Goal: Find specific page/section: Find specific page/section

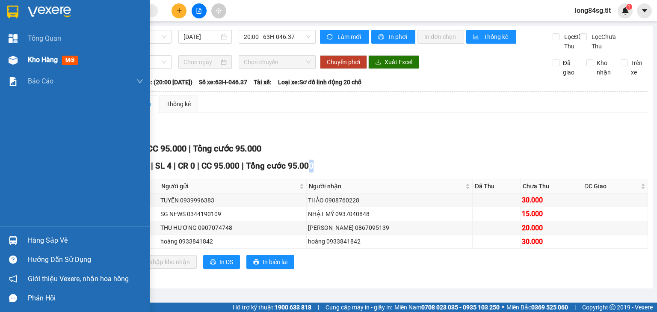
click at [36, 60] on span "Kho hàng" at bounding box center [43, 60] width 30 height 8
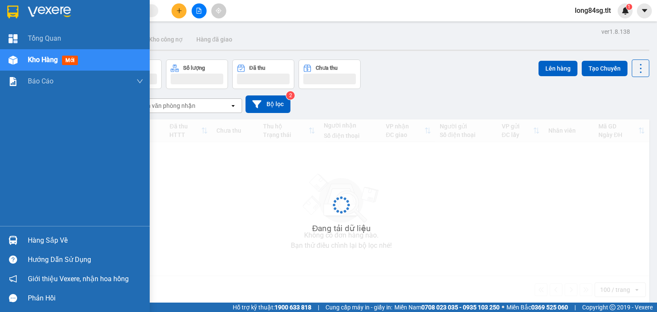
click at [36, 60] on span "Kho hàng" at bounding box center [43, 60] width 30 height 8
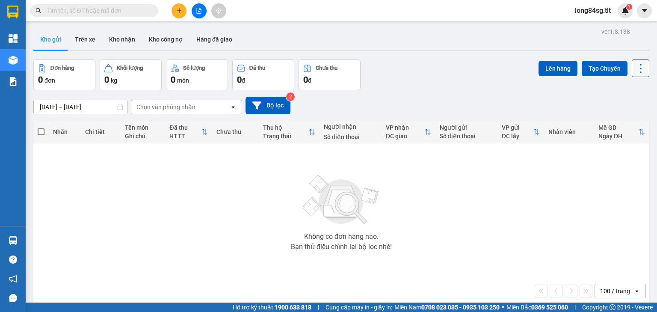
click at [634, 74] on button at bounding box center [640, 68] width 18 height 18
drag, startPoint x: 616, startPoint y: 121, endPoint x: 607, endPoint y: 118, distance: 9.7
click at [617, 121] on span "Làm mới" at bounding box center [623, 122] width 24 height 9
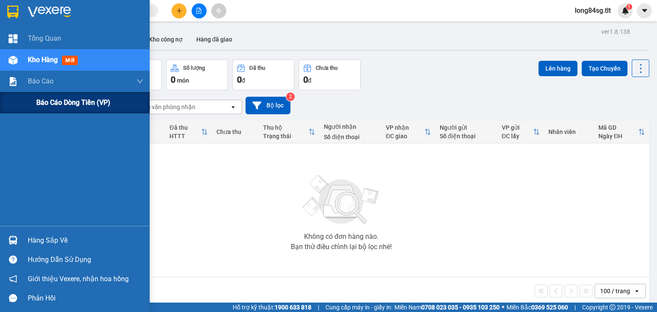
click at [33, 102] on div "Báo cáo dòng tiền (VP)" at bounding box center [75, 102] width 150 height 21
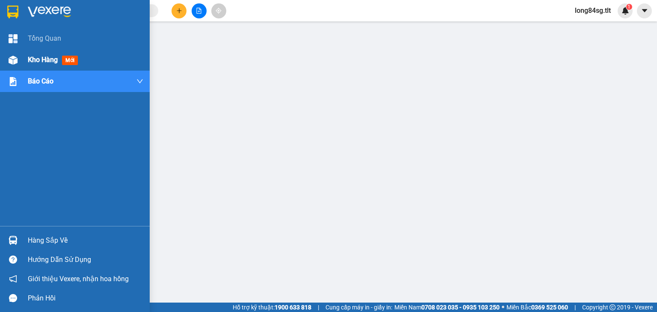
click at [7, 56] on div at bounding box center [13, 60] width 15 height 15
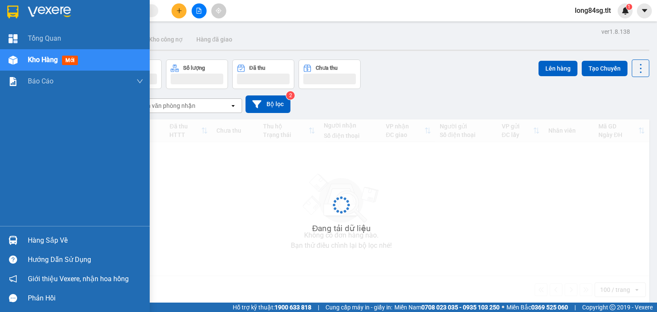
click at [7, 56] on div at bounding box center [13, 60] width 15 height 15
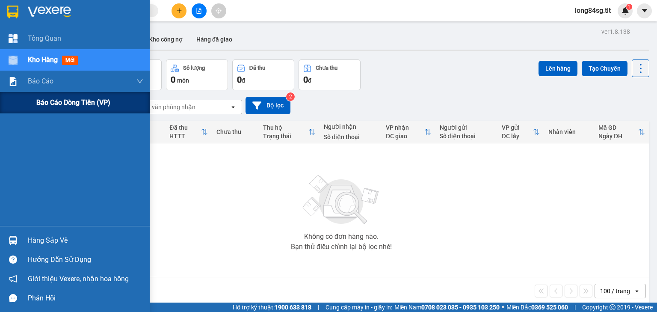
click at [53, 107] on span "Báo cáo dòng tiền (VP)" at bounding box center [73, 102] width 74 height 11
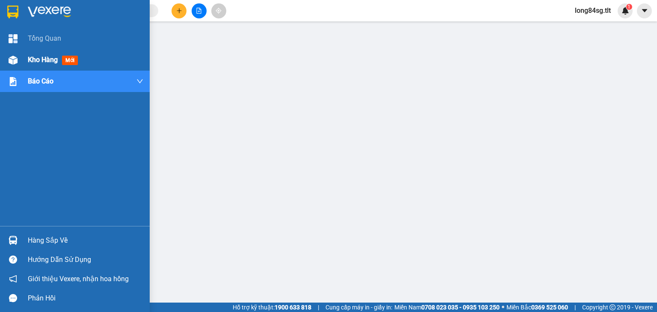
click at [50, 61] on span "Kho hàng" at bounding box center [43, 60] width 30 height 8
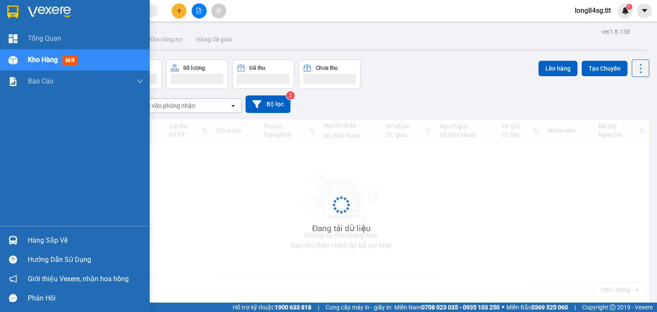
click at [50, 61] on span "Kho hàng" at bounding box center [43, 60] width 30 height 8
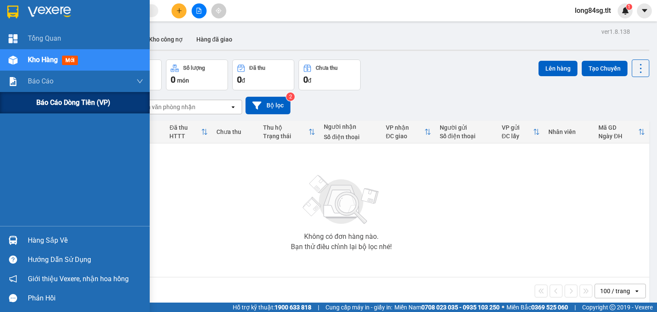
click at [59, 101] on span "Báo cáo dòng tiền (VP)" at bounding box center [73, 102] width 74 height 11
